Goal: Task Accomplishment & Management: Complete application form

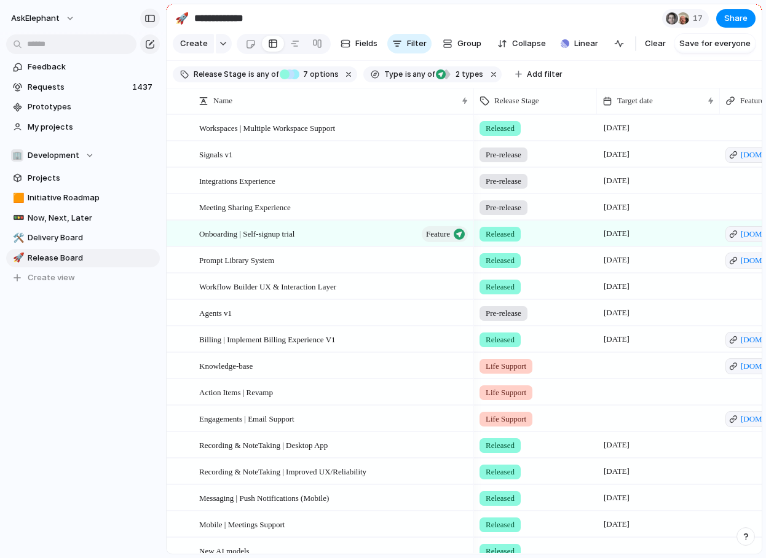
click at [152, 20] on div "button" at bounding box center [149, 18] width 11 height 9
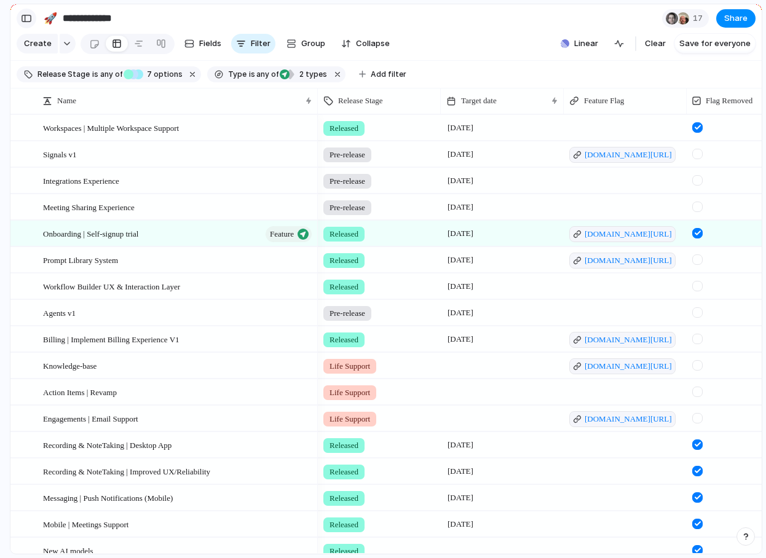
click at [23, 18] on div "button" at bounding box center [26, 18] width 11 height 9
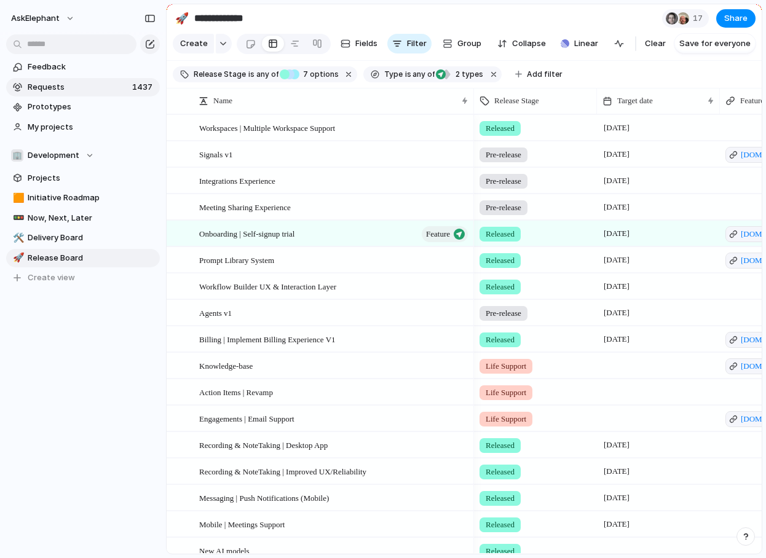
click at [73, 84] on span "Requests" at bounding box center [78, 87] width 101 height 12
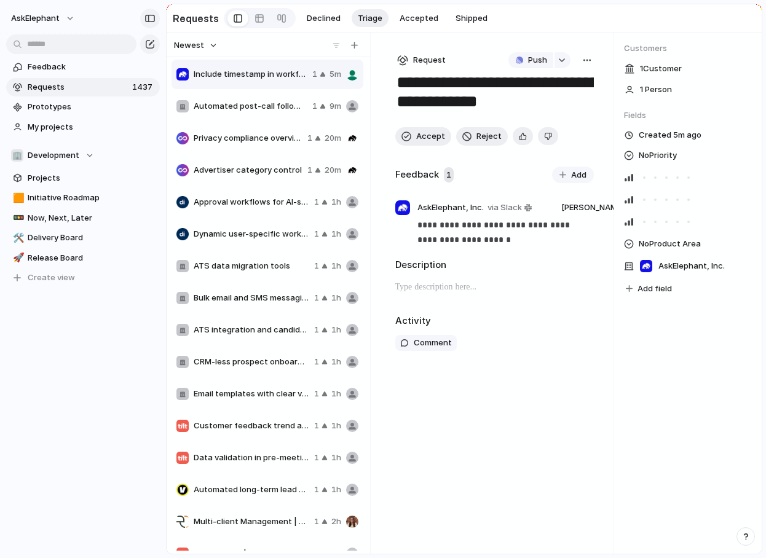
click at [150, 19] on div "button" at bounding box center [149, 18] width 11 height 9
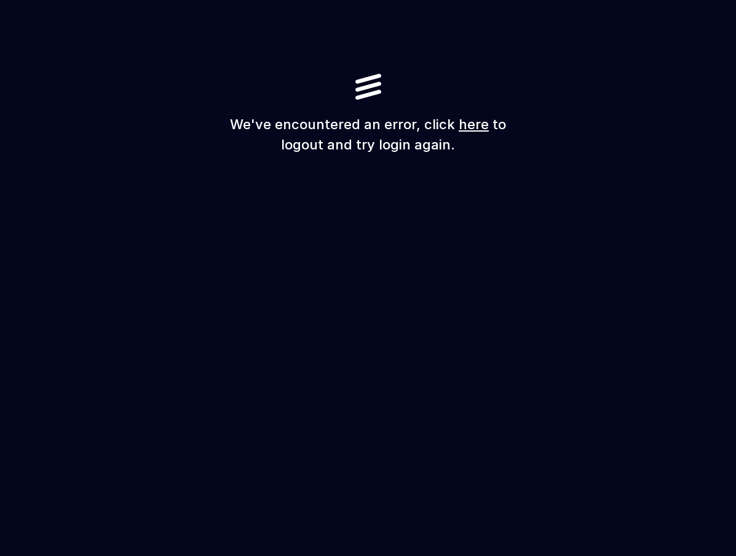
click at [468, 125] on link "here" at bounding box center [474, 124] width 30 height 16
click at [465, 120] on link "here" at bounding box center [474, 124] width 30 height 16
